Goal: Information Seeking & Learning: Learn about a topic

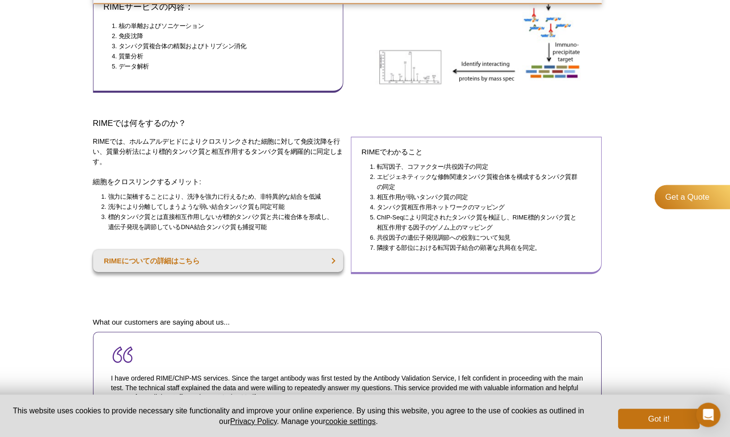
scroll to position [270, 0]
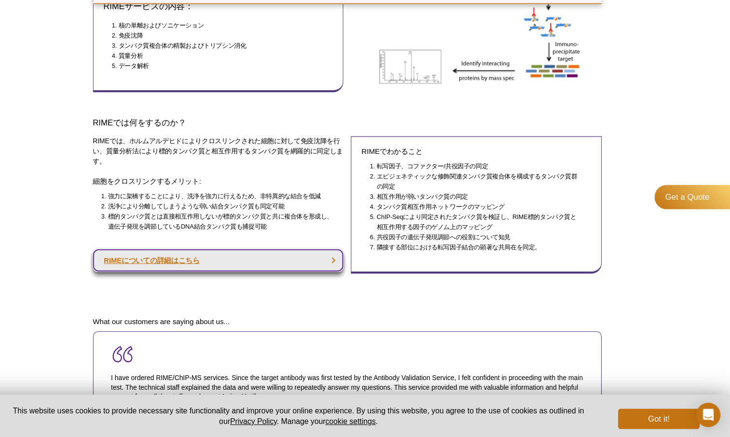
click at [273, 263] on link "RIMEについての詳細はこちら" at bounding box center [242, 268] width 239 height 21
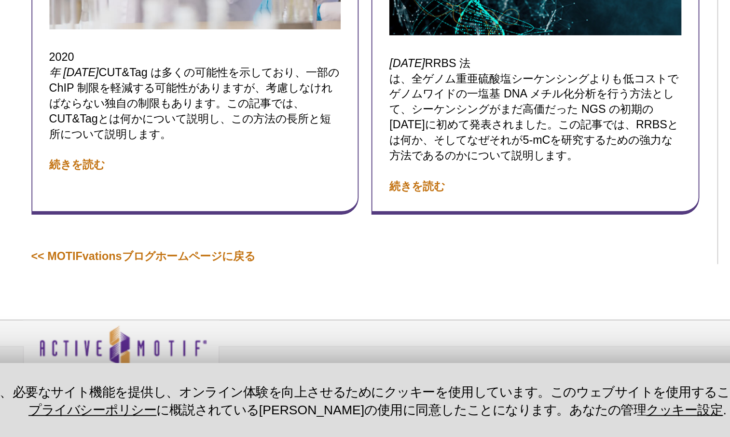
scroll to position [2742, 0]
